Goal: Information Seeking & Learning: Check status

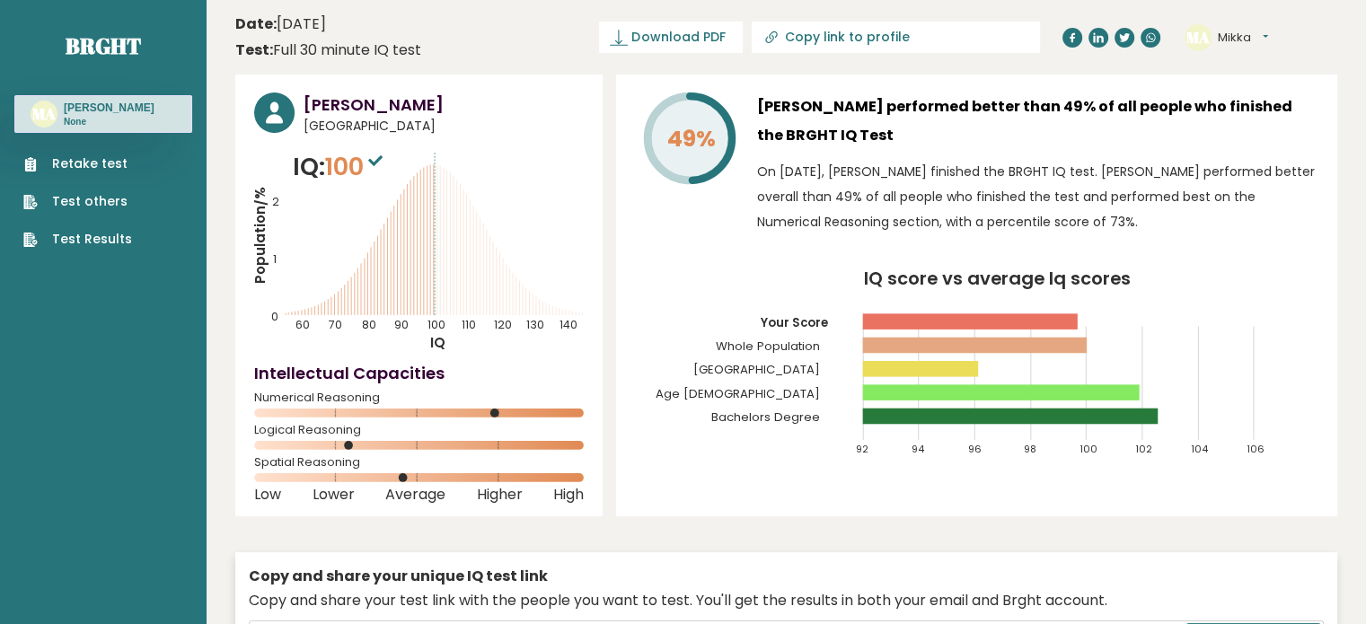
click at [119, 238] on link "Test Results" at bounding box center [77, 239] width 109 height 19
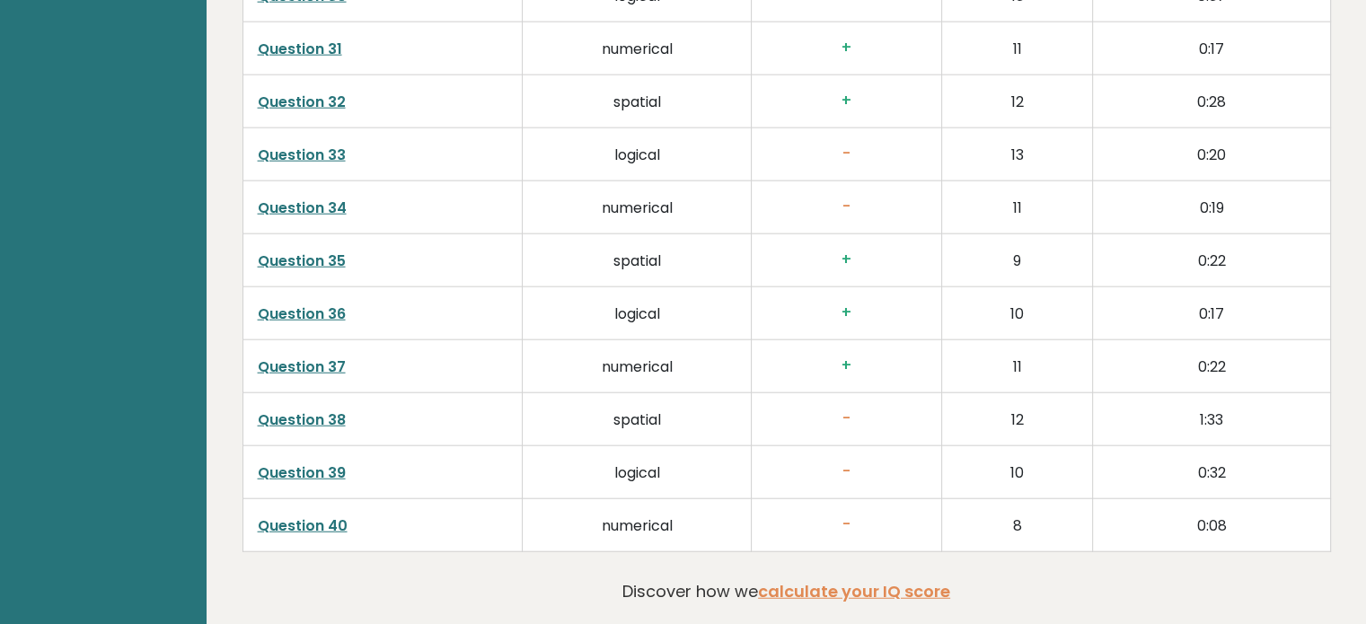
scroll to position [4708, 0]
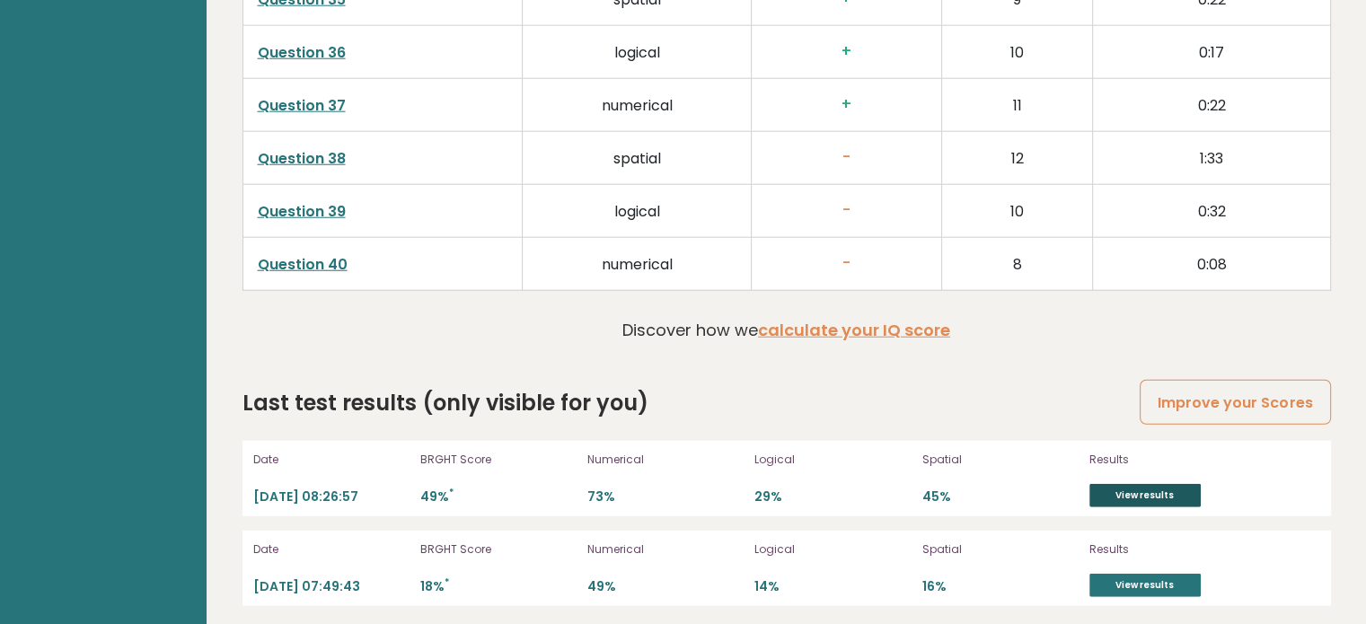
click at [1175, 484] on link "View results" at bounding box center [1144, 495] width 111 height 23
click at [1167, 580] on link "View results" at bounding box center [1144, 585] width 111 height 23
click at [1120, 485] on link "View results" at bounding box center [1144, 495] width 111 height 23
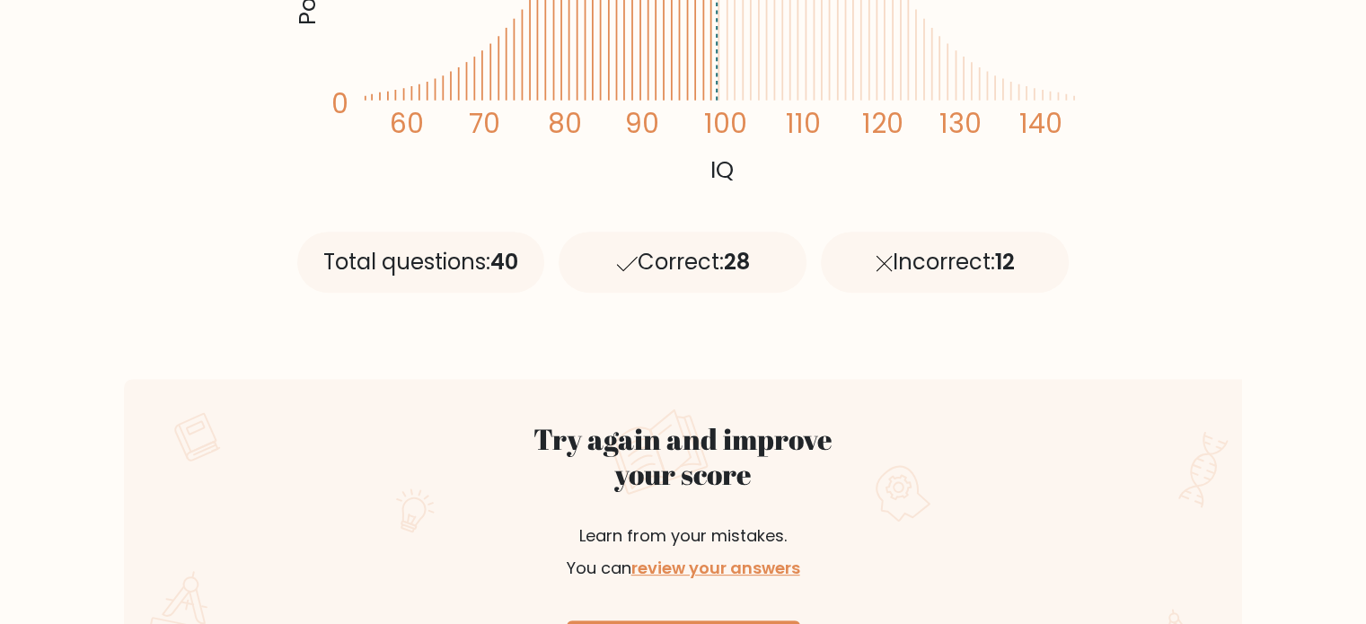
scroll to position [539, 0]
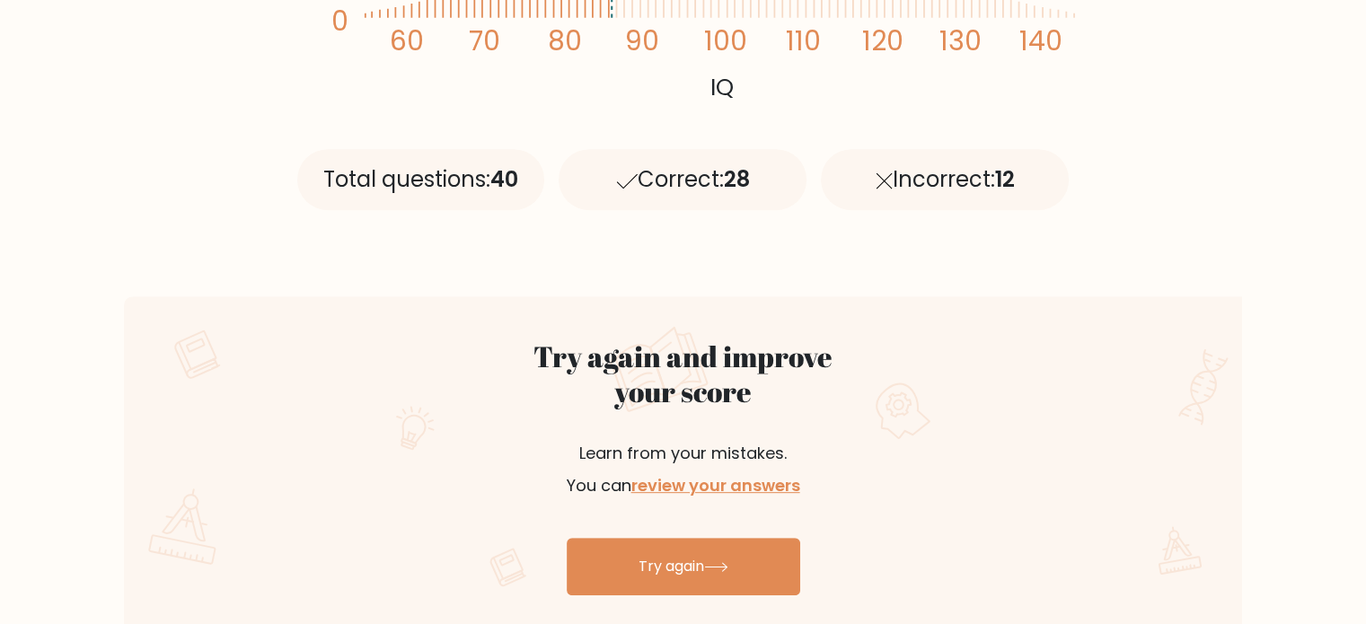
scroll to position [808, 0]
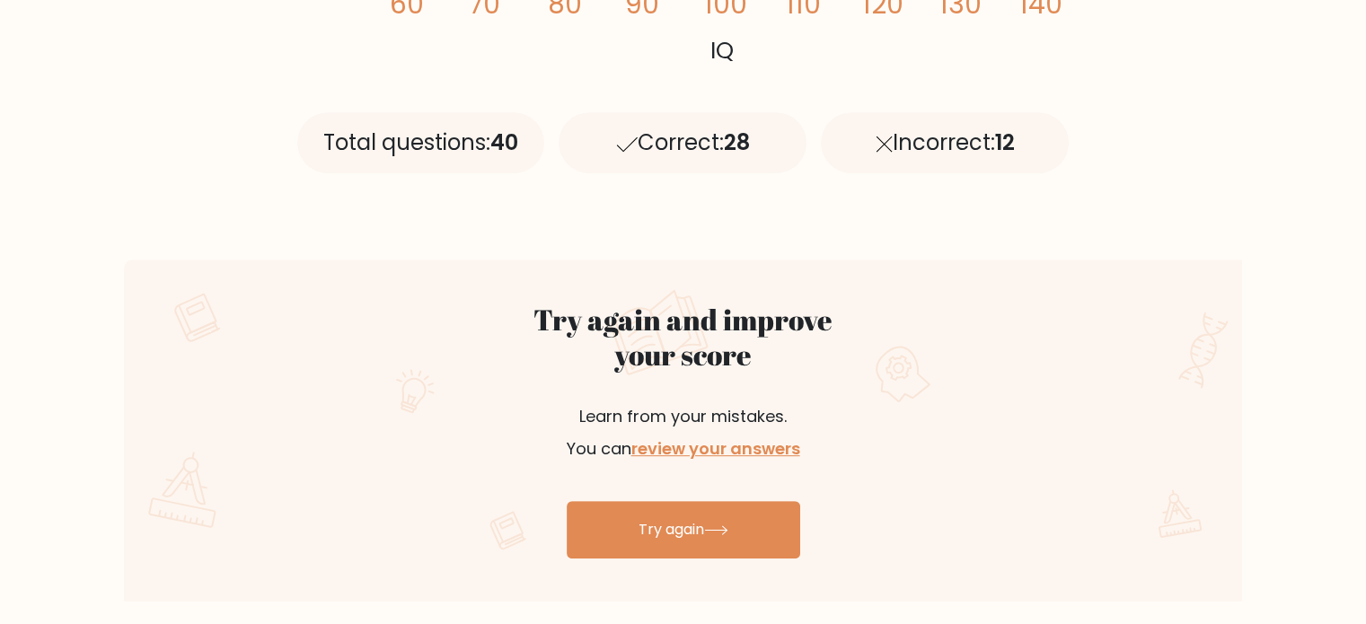
scroll to position [898, 0]
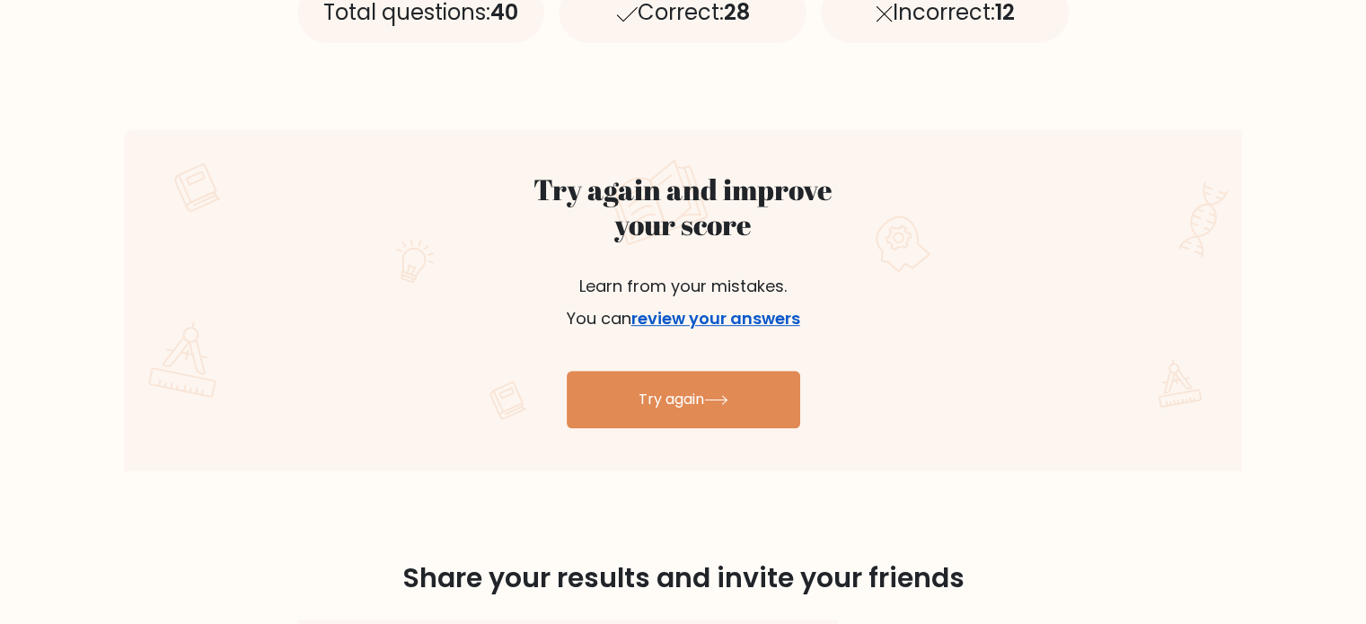
click at [762, 320] on link "review your answers" at bounding box center [715, 318] width 169 height 22
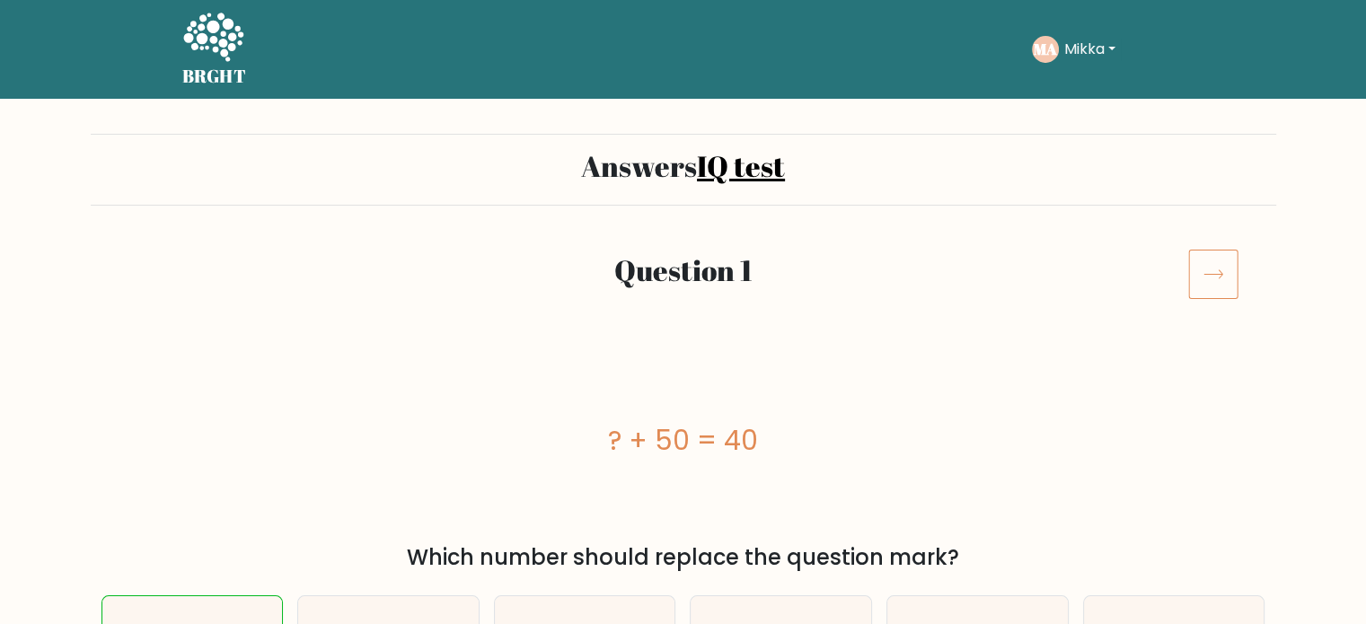
click at [1067, 48] on button "Mikka" at bounding box center [1090, 49] width 62 height 23
click at [1065, 81] on link "Dashboard" at bounding box center [1104, 87] width 142 height 29
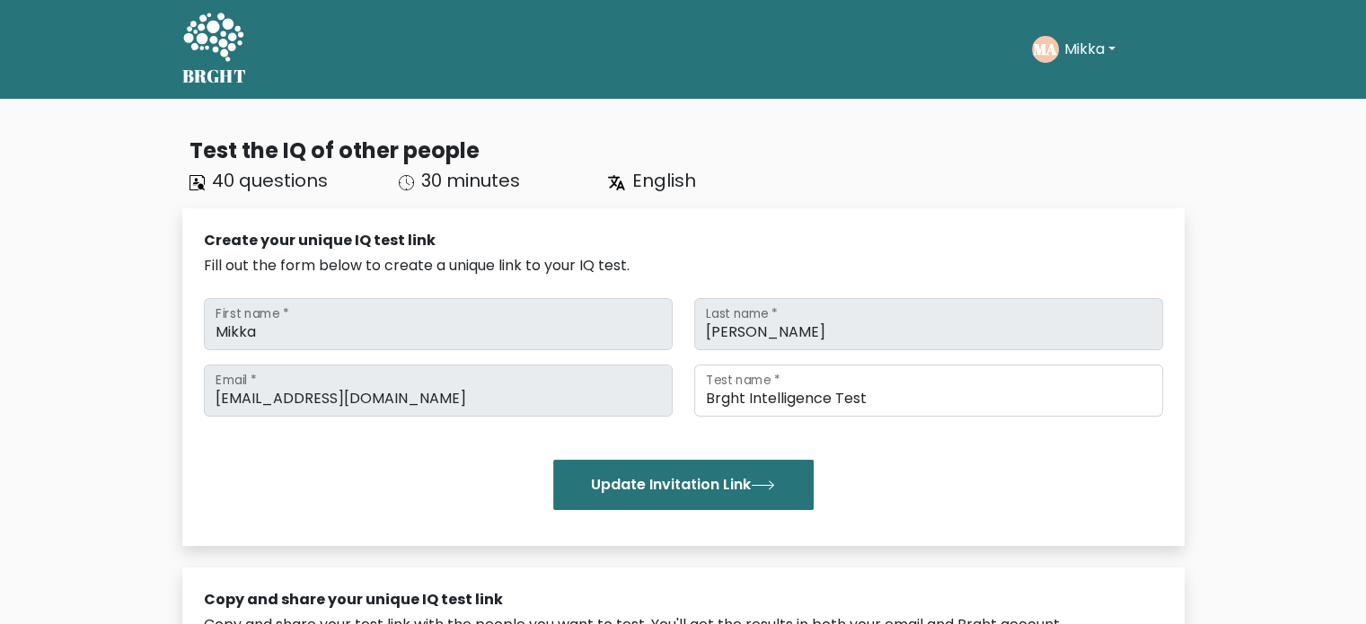
click at [1079, 55] on button "Mikka" at bounding box center [1090, 49] width 62 height 23
click at [1074, 113] on link "Profile" at bounding box center [1104, 115] width 142 height 29
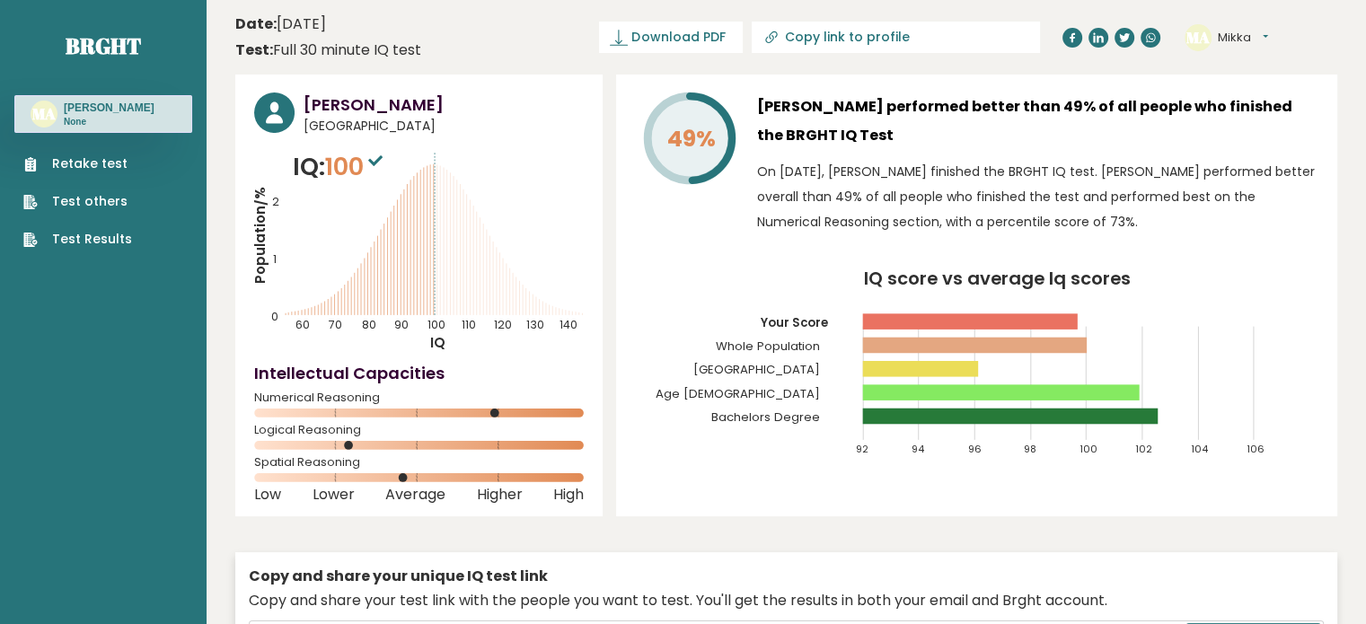
click at [344, 166] on span "100" at bounding box center [356, 166] width 62 height 33
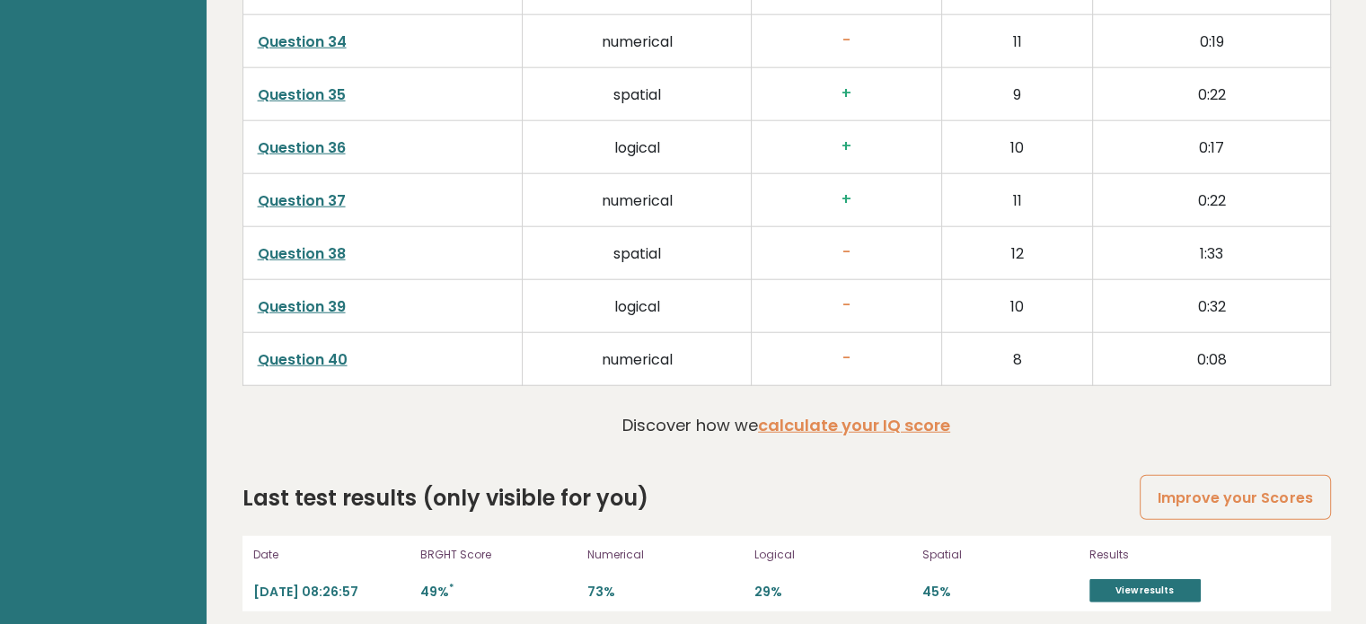
scroll to position [4708, 0]
